Goal: Task Accomplishment & Management: Complete application form

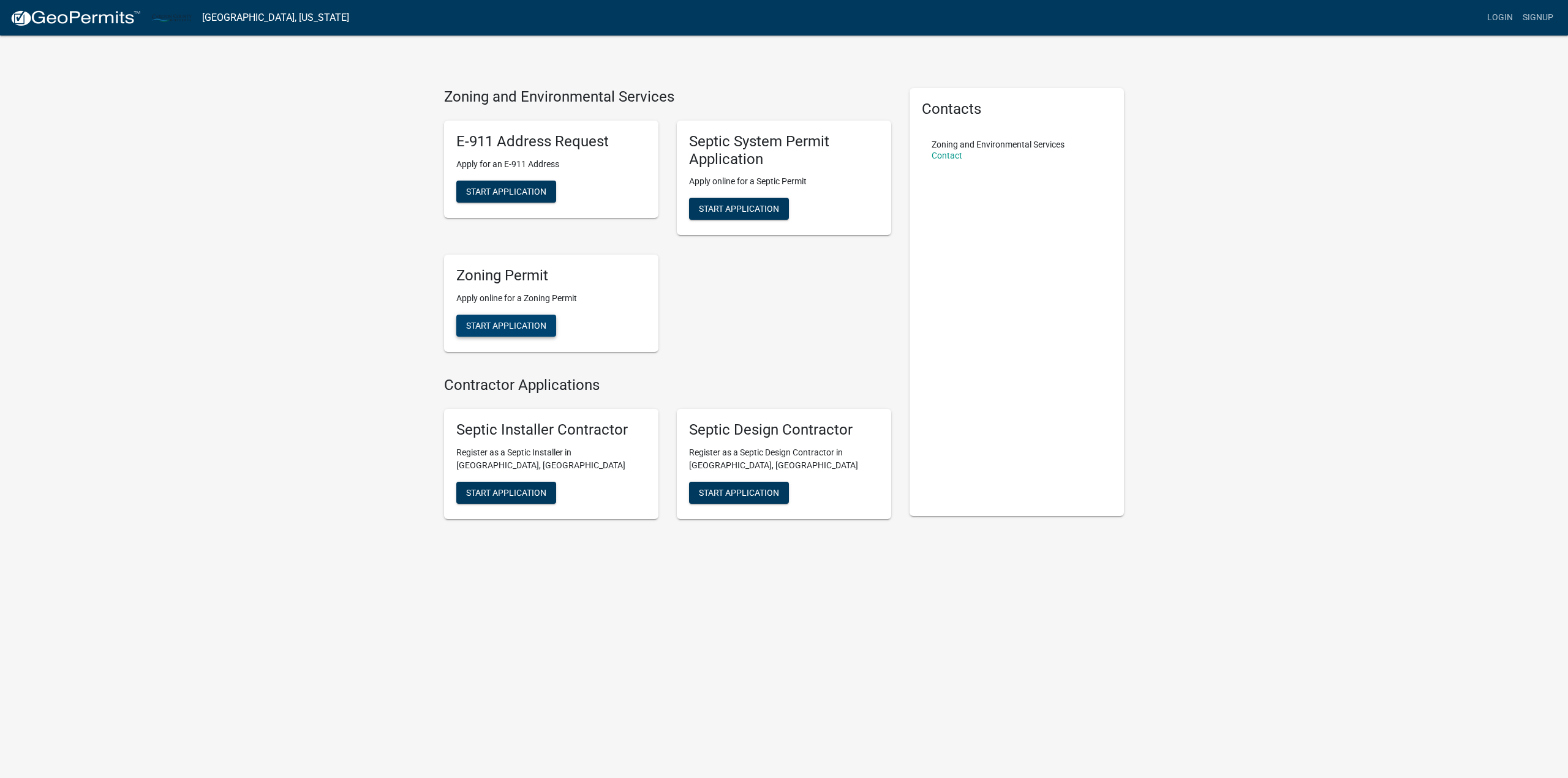
click at [505, 329] on span "Start Application" at bounding box center [506, 325] width 81 height 10
click at [1505, 16] on link "Login" at bounding box center [1500, 17] width 35 height 23
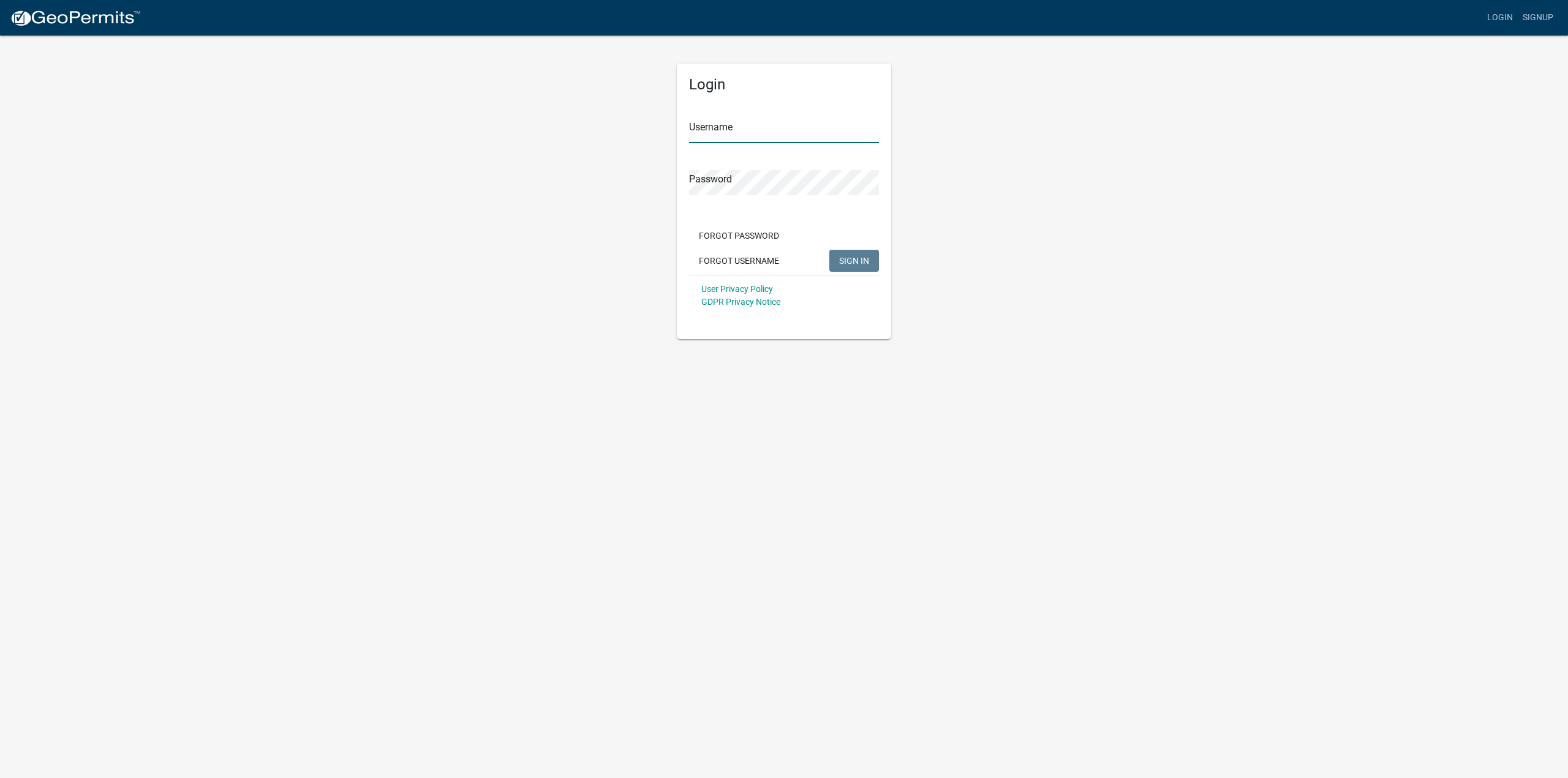
click at [750, 132] on input "Username" at bounding box center [784, 131] width 190 height 25
type input "kenpbbc"
click at [848, 260] on span "SIGN IN" at bounding box center [854, 259] width 30 height 10
click at [637, 177] on div "Login Username kenpbbc Password Forgot Password Forgot Username SIGN IN User Pr…" at bounding box center [784, 186] width 698 height 305
click at [849, 257] on span "SIGN IN" at bounding box center [854, 259] width 30 height 10
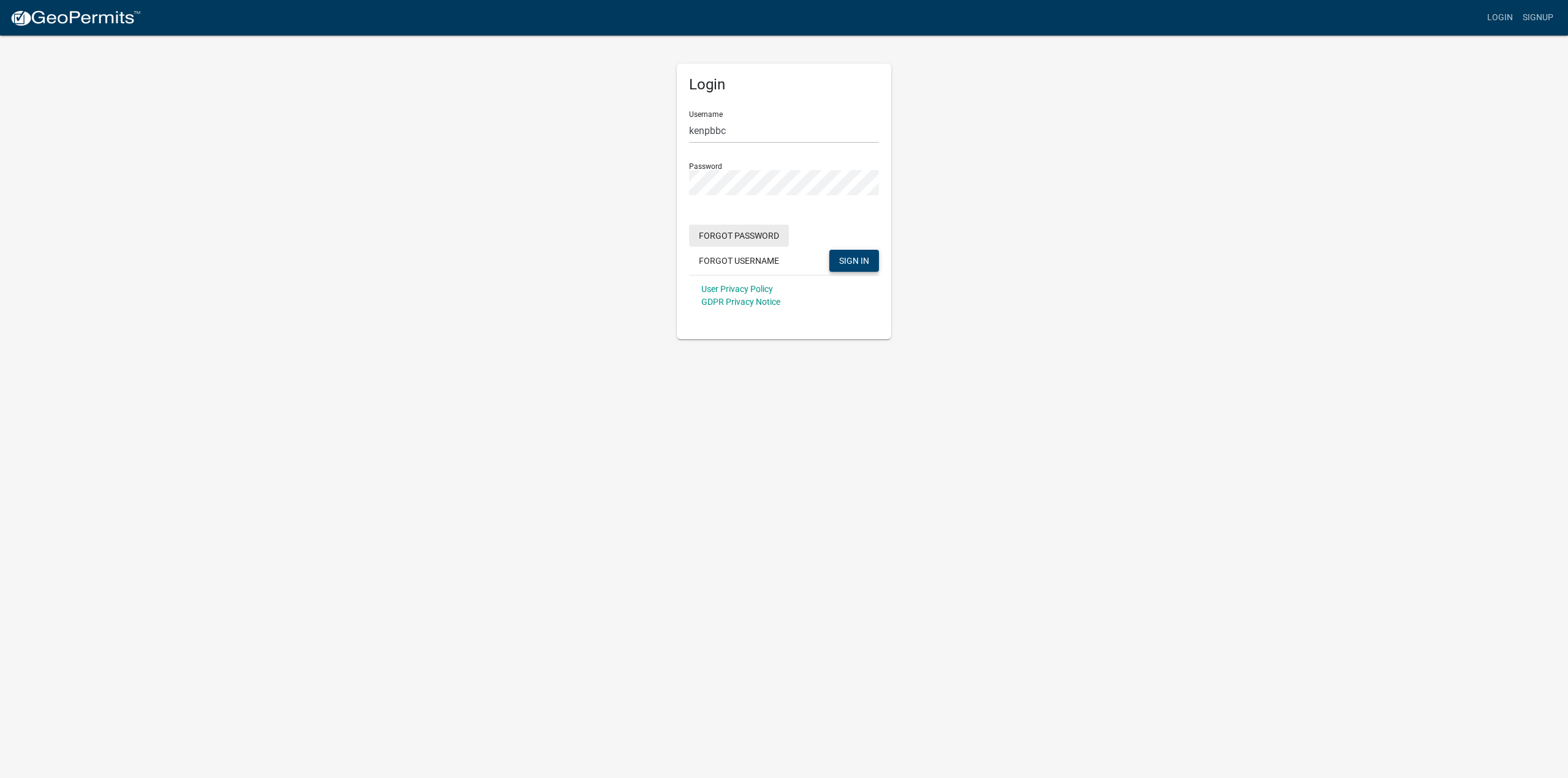
click at [753, 233] on button "Forgot Password" at bounding box center [739, 236] width 100 height 22
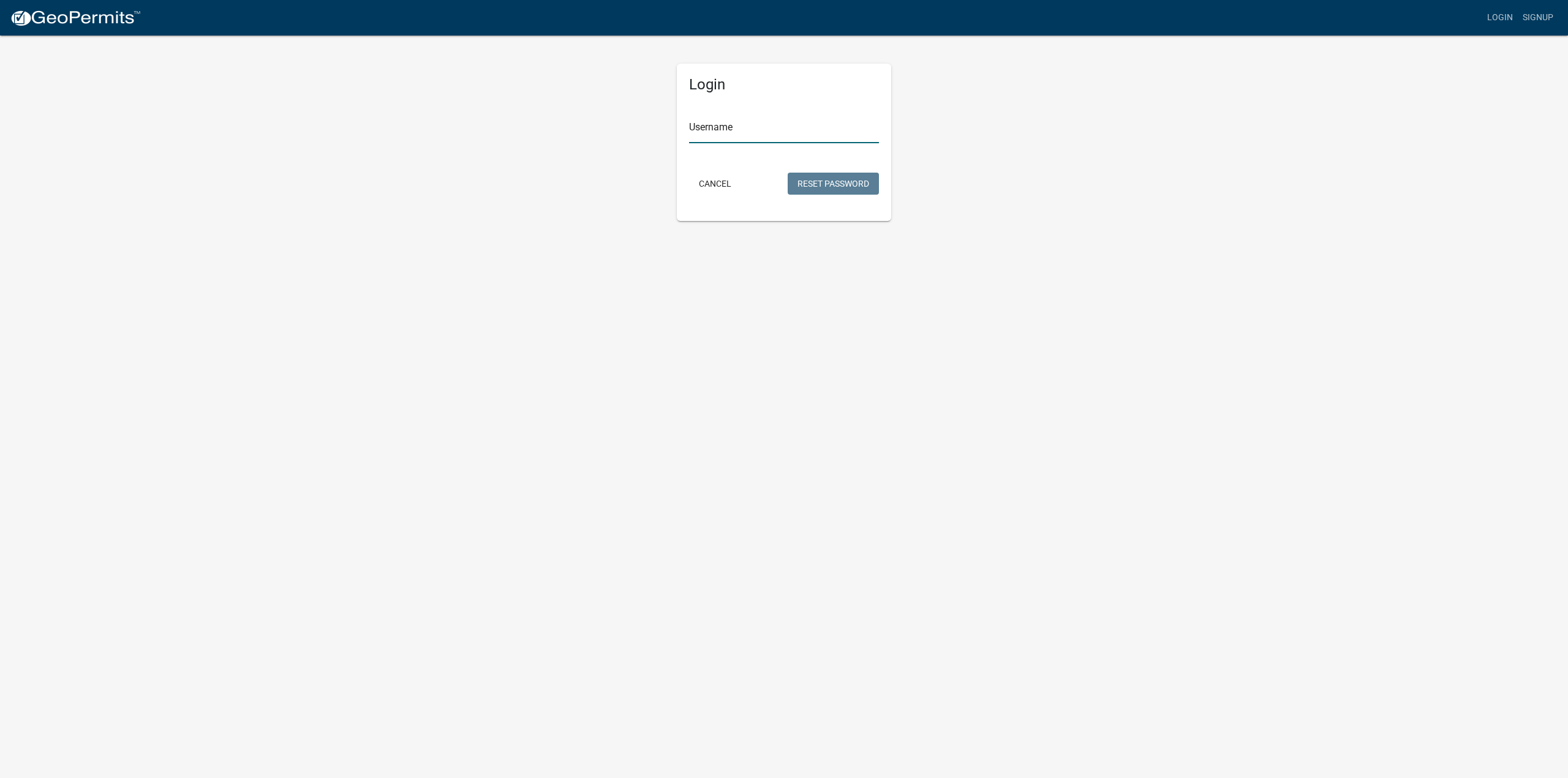
click at [746, 130] on input "Username" at bounding box center [784, 131] width 190 height 25
type input "kenpbbc"
click at [866, 190] on button "Reset Password" at bounding box center [832, 184] width 91 height 22
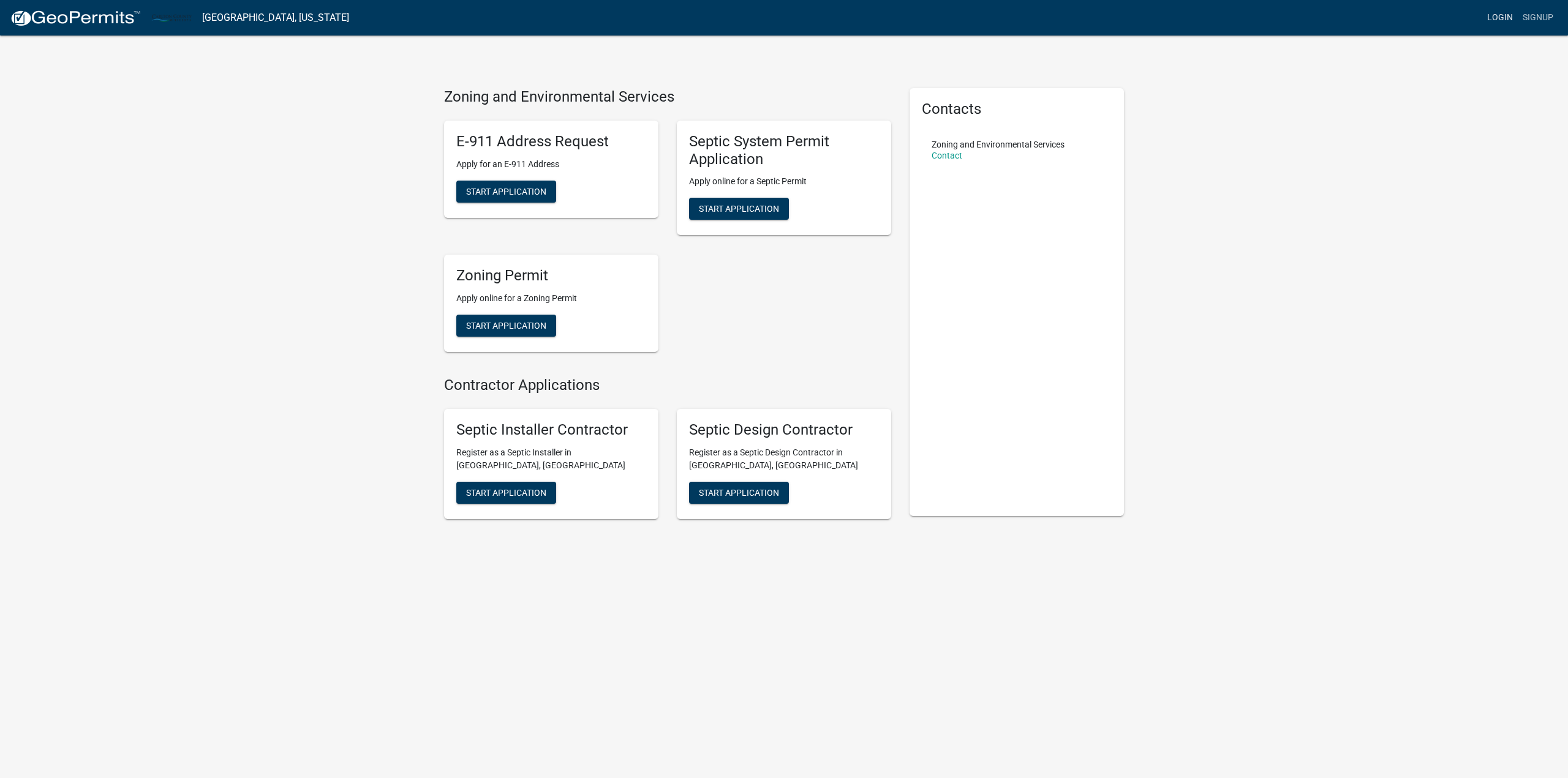
click at [1501, 23] on link "Login" at bounding box center [1500, 17] width 35 height 23
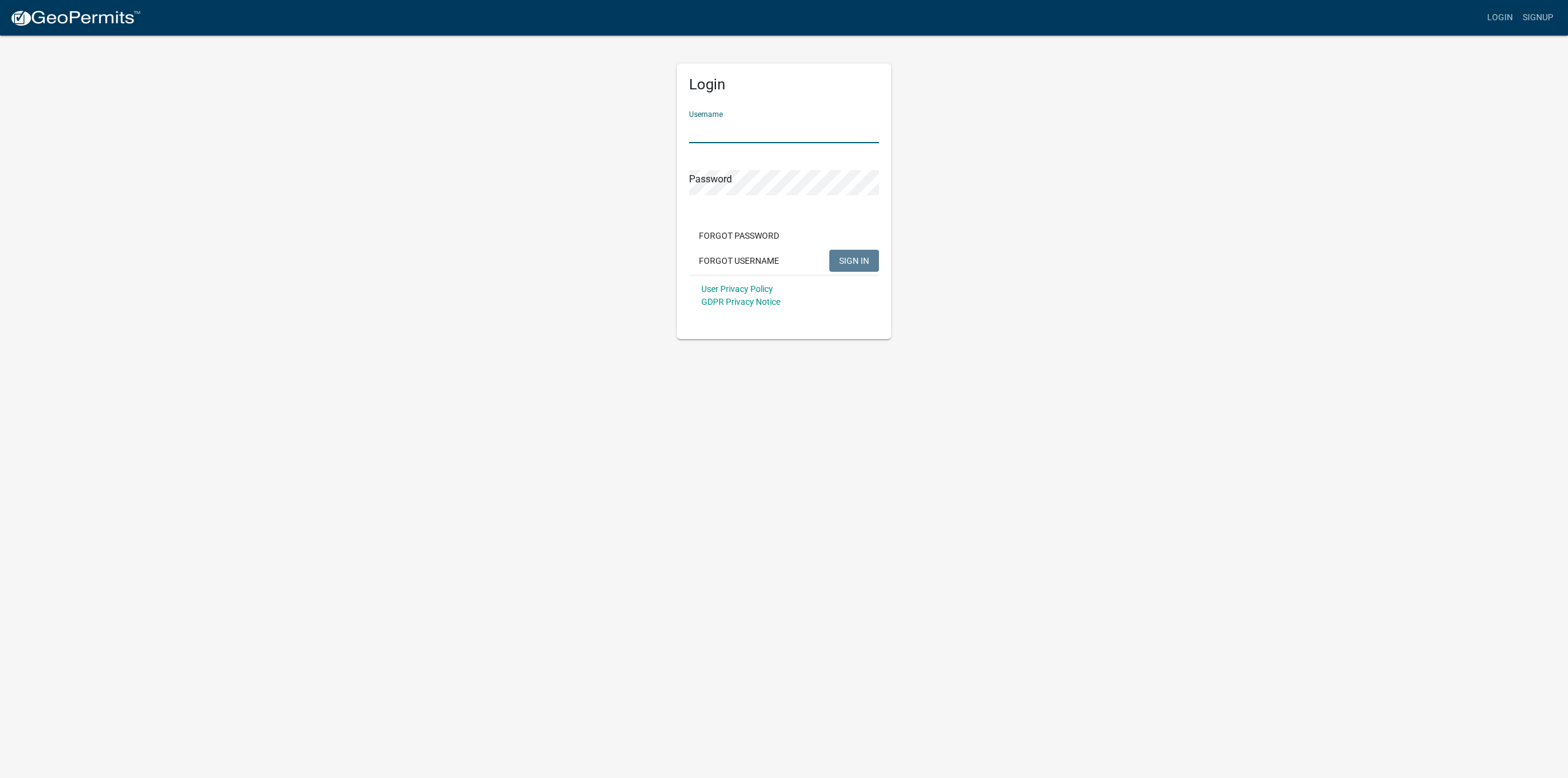
click at [761, 136] on input "Username" at bounding box center [784, 131] width 190 height 25
type input "kenpbbc"
click at [855, 262] on span "SIGN IN" at bounding box center [854, 259] width 30 height 10
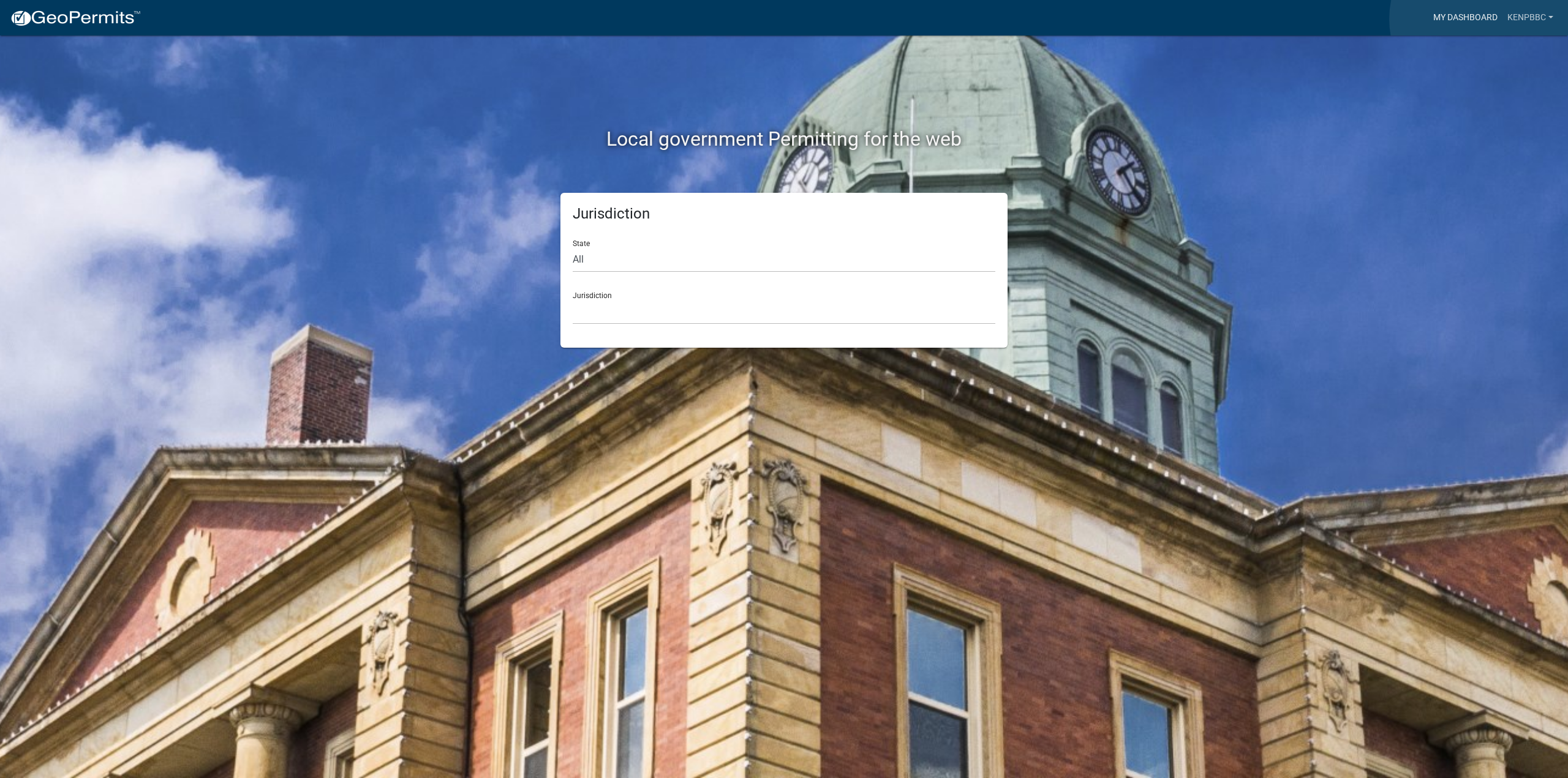
click at [1482, 19] on link "My Dashboard" at bounding box center [1465, 17] width 74 height 23
